Goal: Task Accomplishment & Management: Manage account settings

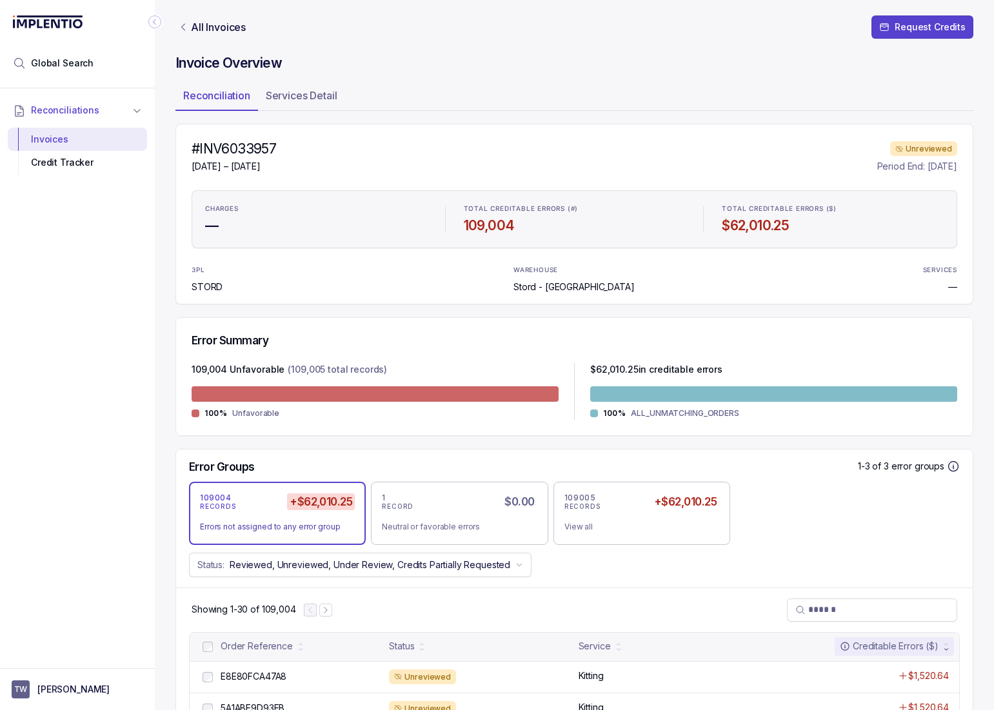
click at [178, 25] on icon "Link All Invoices" at bounding box center [183, 27] width 10 height 10
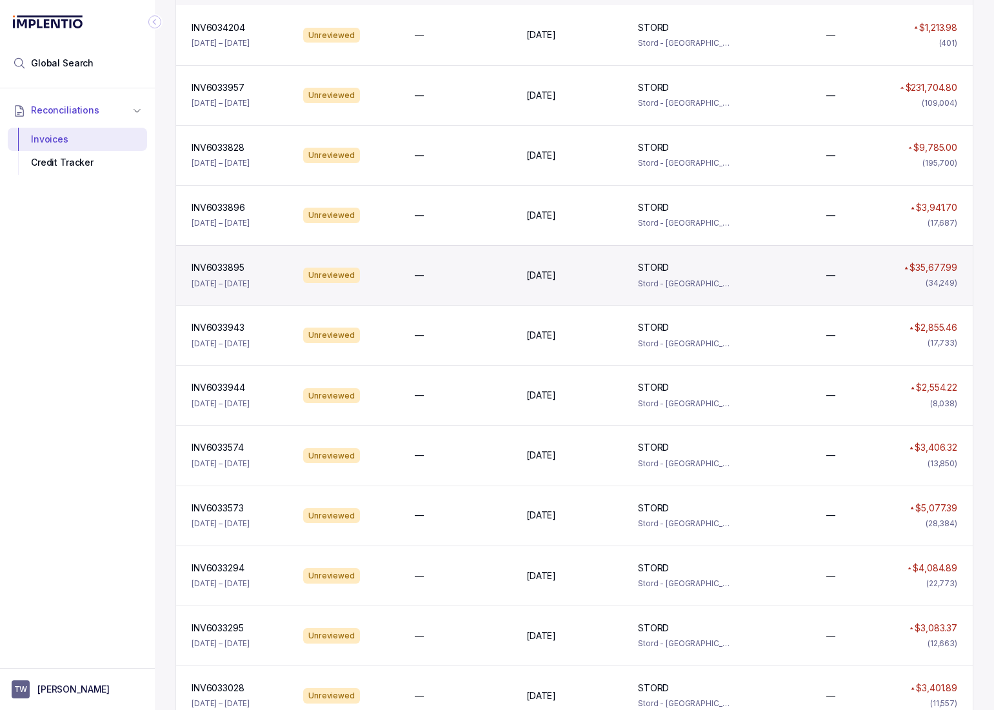
scroll to position [165, 0]
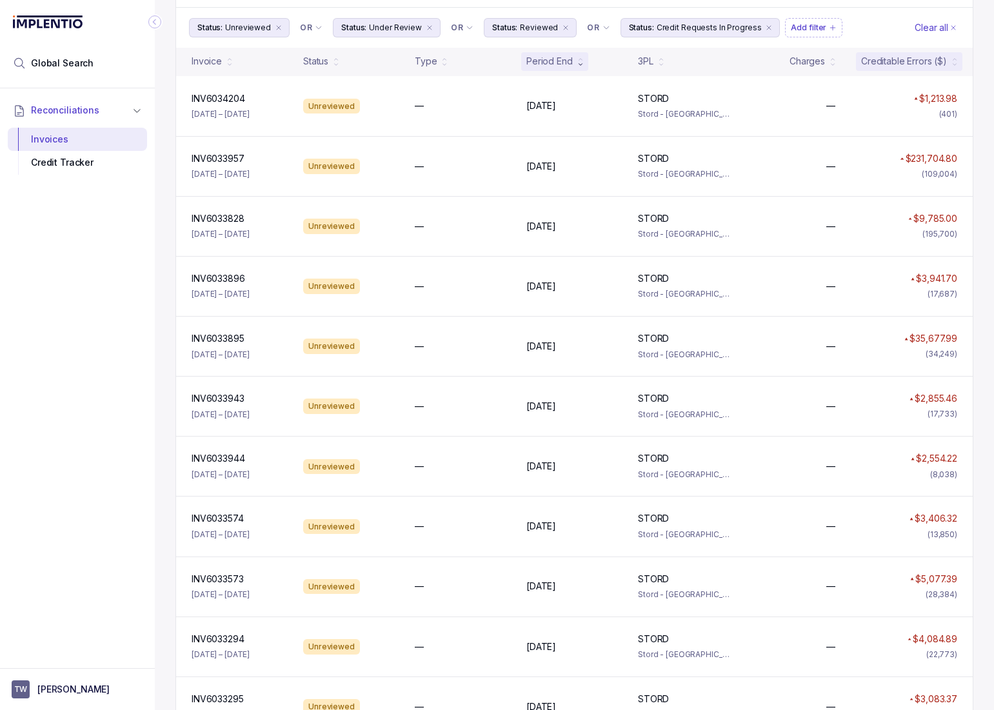
click at [911, 57] on div "Creditable Errors ($)" at bounding box center [904, 61] width 86 height 13
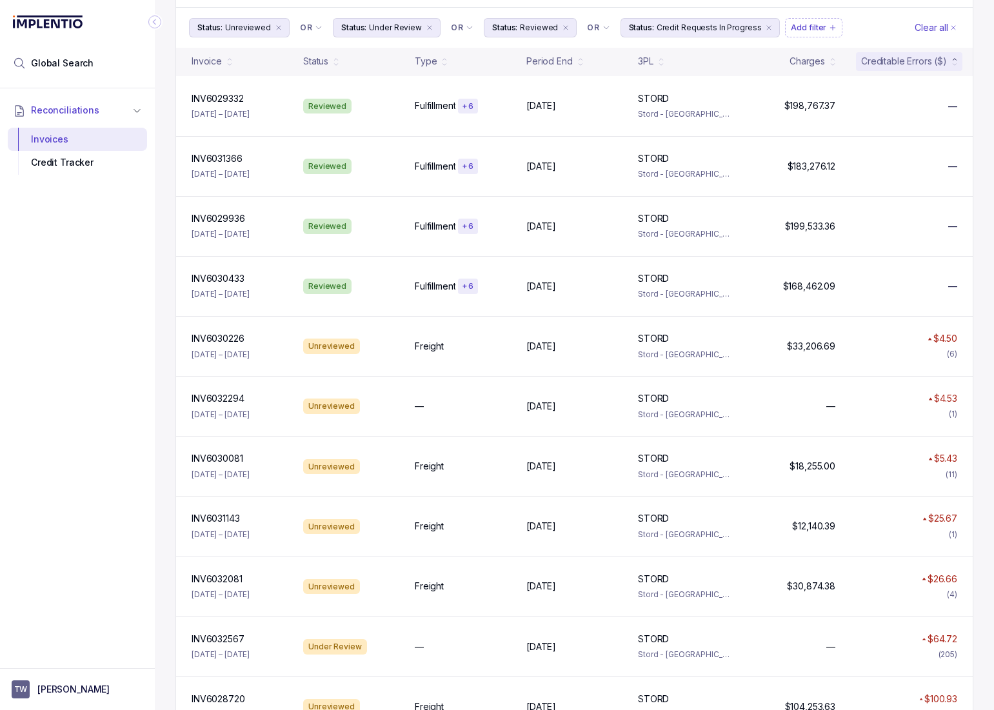
click at [911, 57] on div "Creditable Errors ($)" at bounding box center [904, 61] width 86 height 13
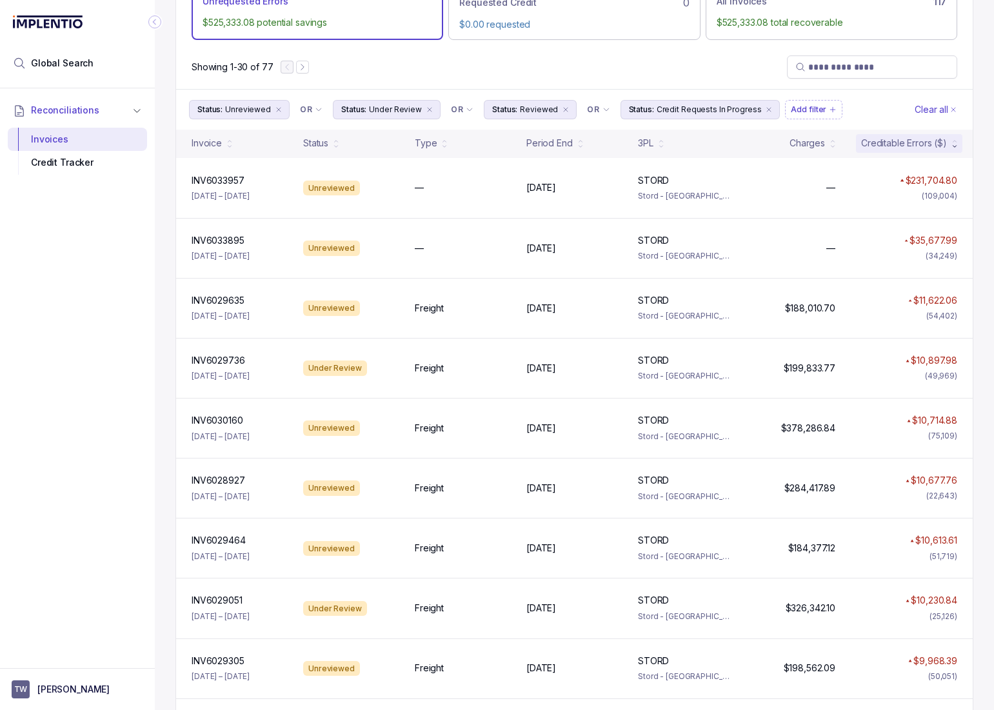
scroll to position [53, 0]
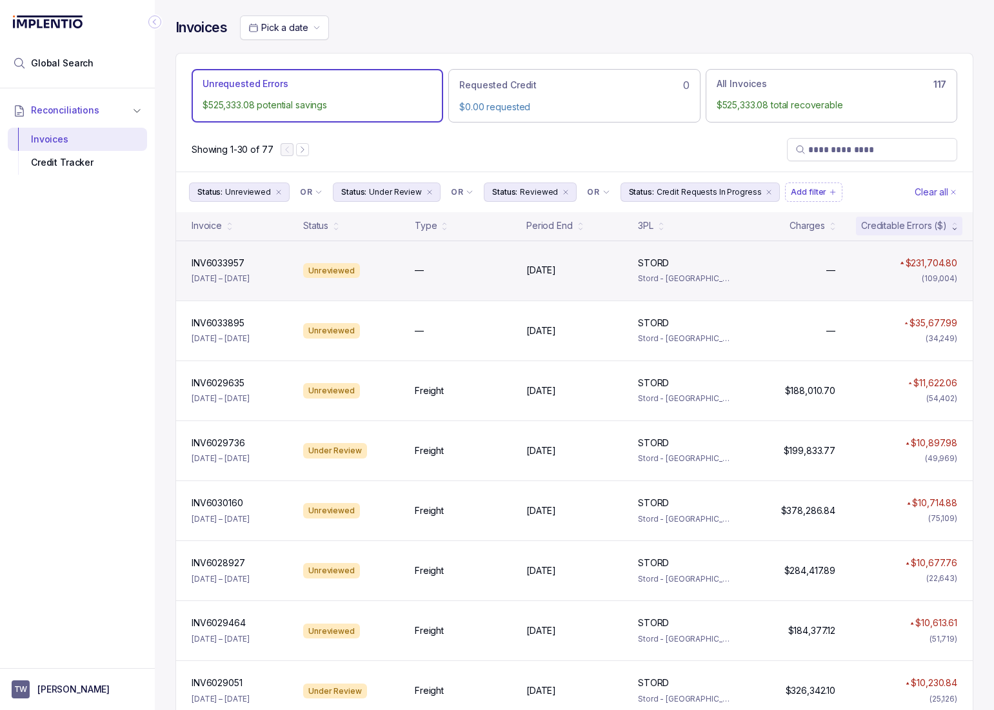
click at [414, 261] on div "INV6033957 INV6033957 [DATE] – [DATE] Unreviewed — [DATE] [DATE] STORD STORD St…" at bounding box center [574, 271] width 797 height 60
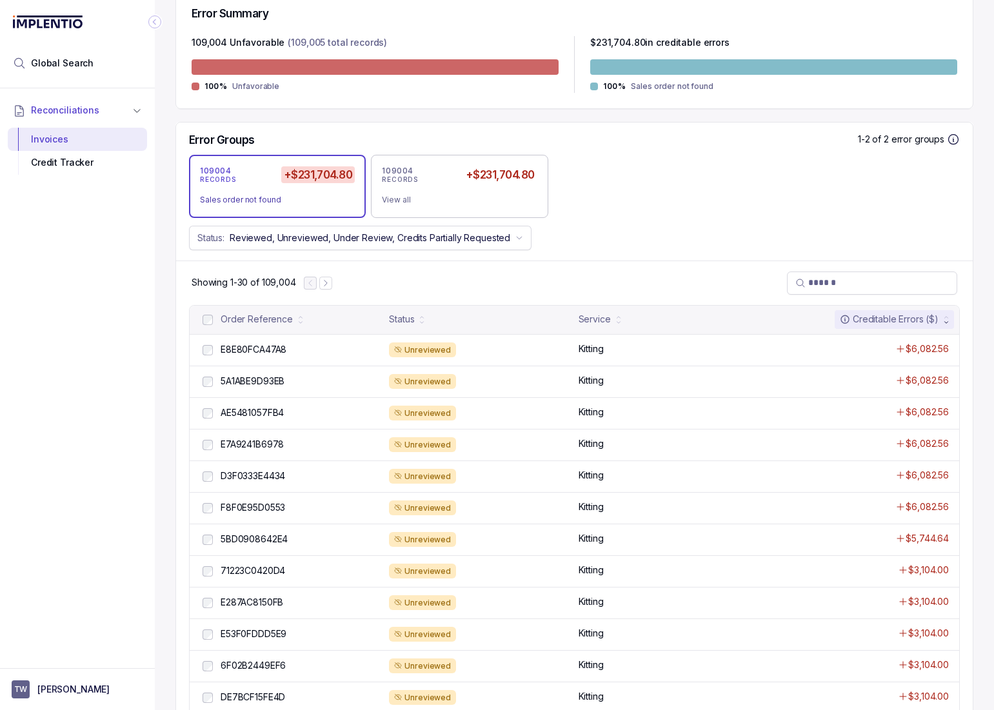
scroll to position [327, 0]
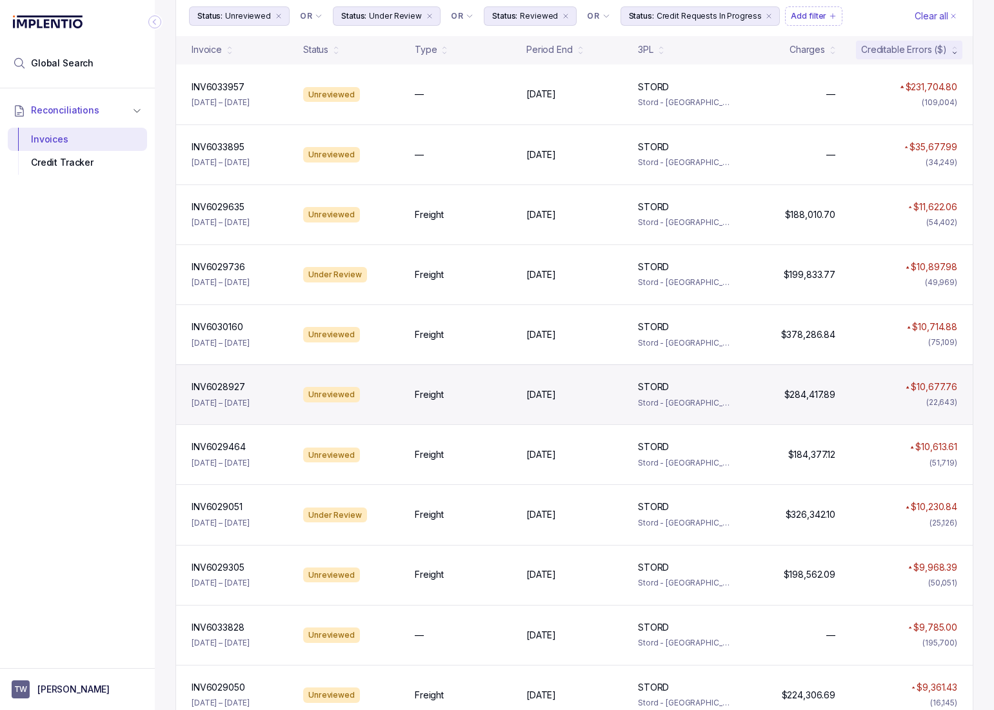
scroll to position [165, 0]
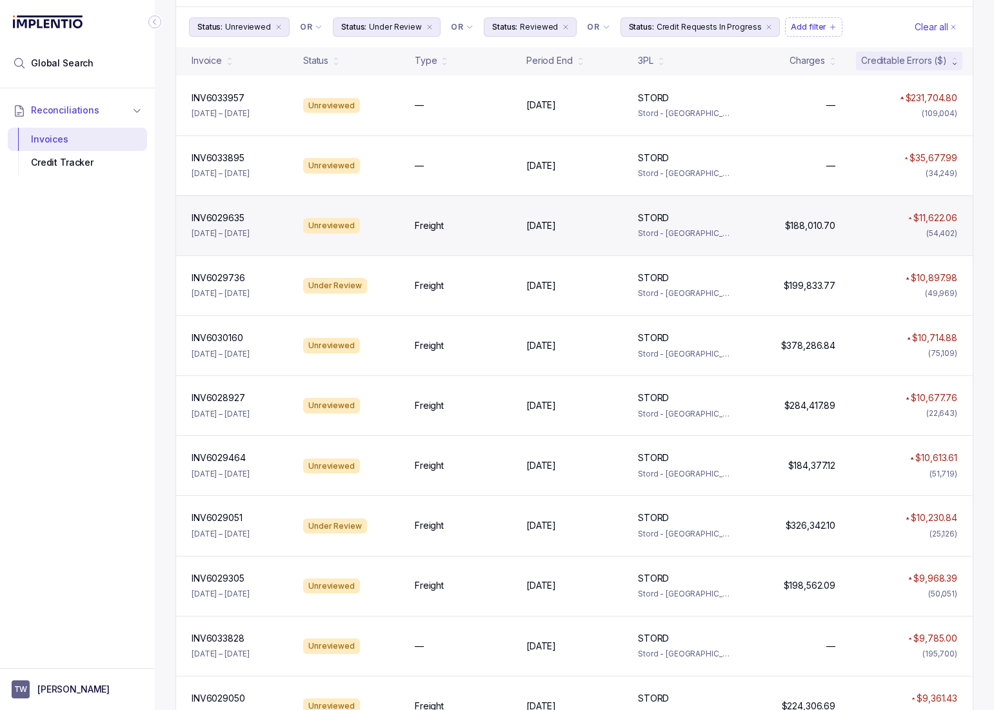
click at [278, 210] on div "INV6029635 INV6029635 [DATE] – [DATE] Unreviewed Freight [DATE] [DATE] STORD ST…" at bounding box center [574, 225] width 797 height 60
